Goal: Book appointment/travel/reservation

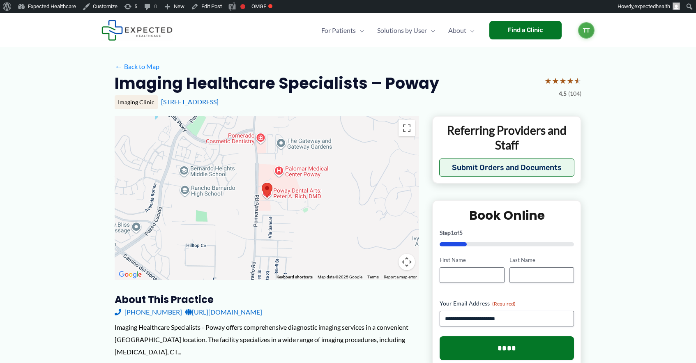
scroll to position [17, 0]
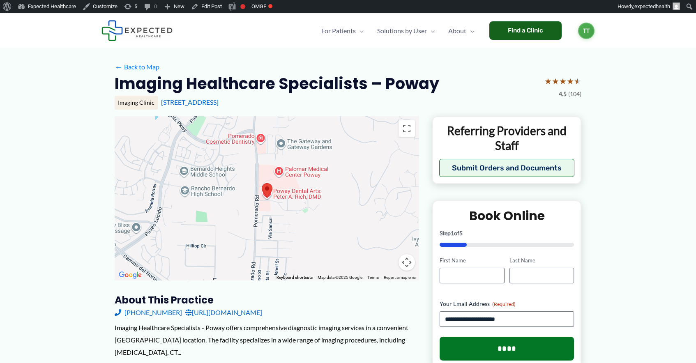
click at [528, 37] on div "Find a Clinic" at bounding box center [525, 30] width 72 height 18
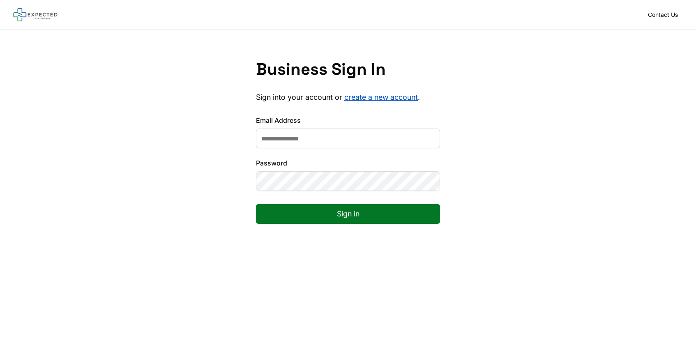
click at [377, 136] on input "Email Address" at bounding box center [348, 139] width 184 height 20
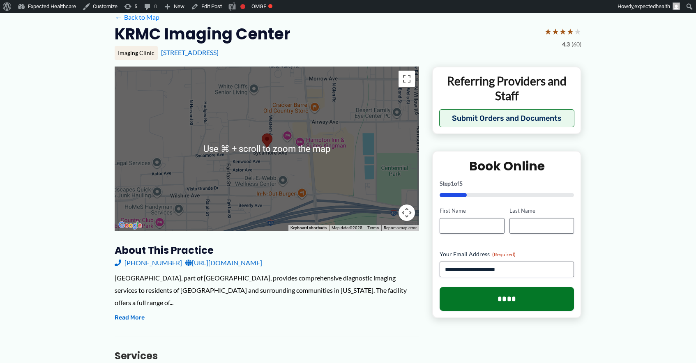
scroll to position [67, 0]
